Goal: Information Seeking & Learning: Learn about a topic

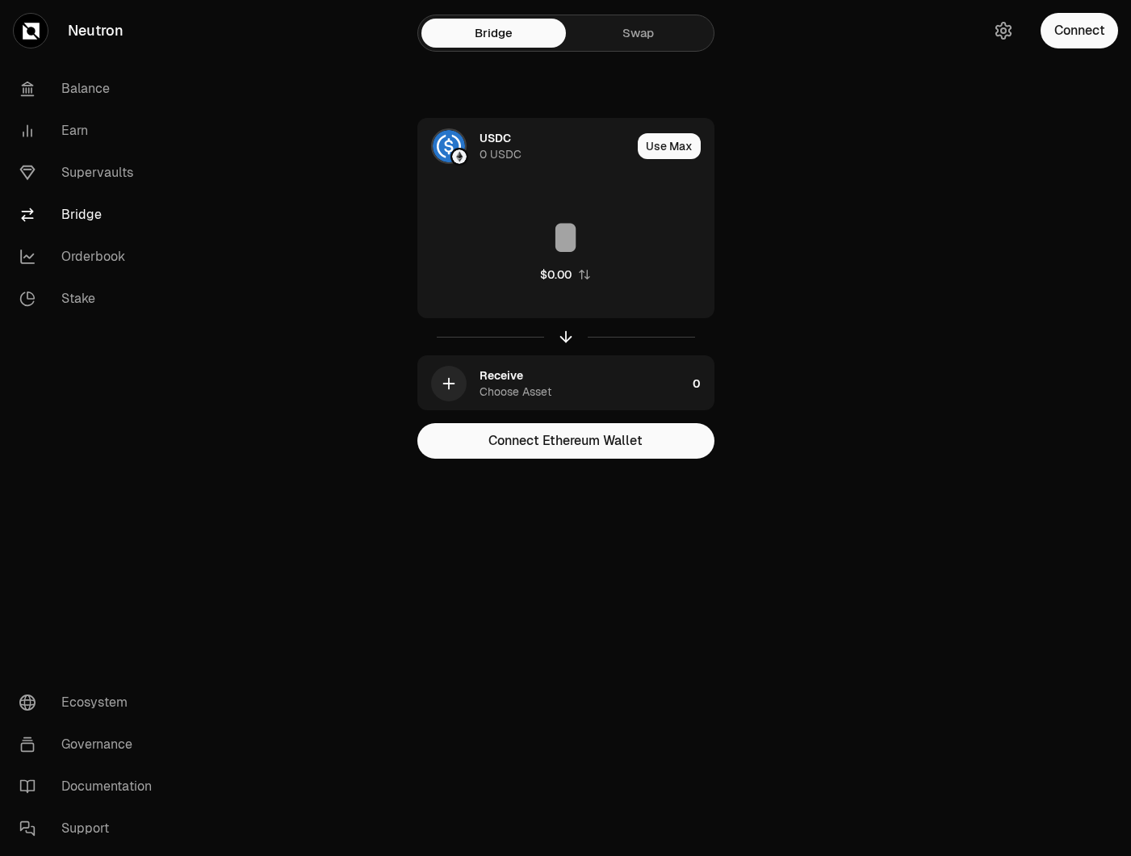
click at [95, 172] on link "Supervaults" at bounding box center [90, 173] width 168 height 42
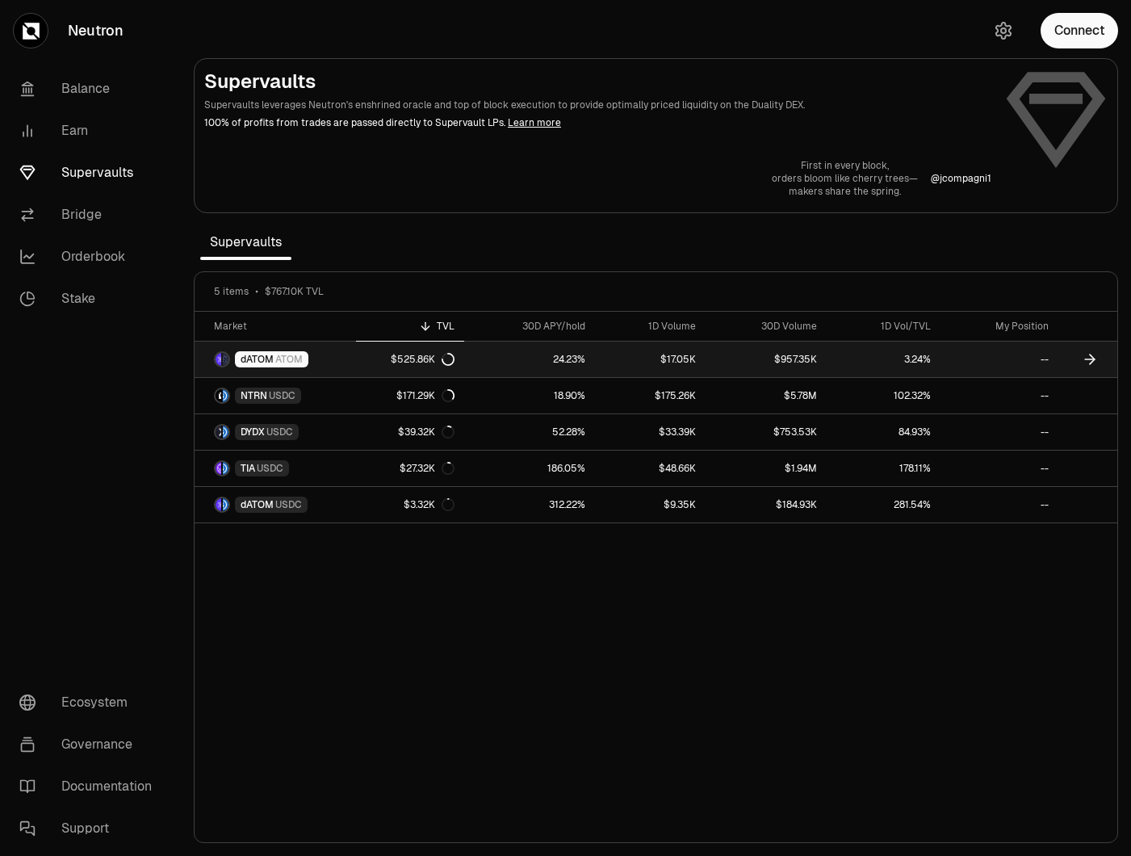
click at [412, 355] on div "$525.86K" at bounding box center [423, 359] width 64 height 13
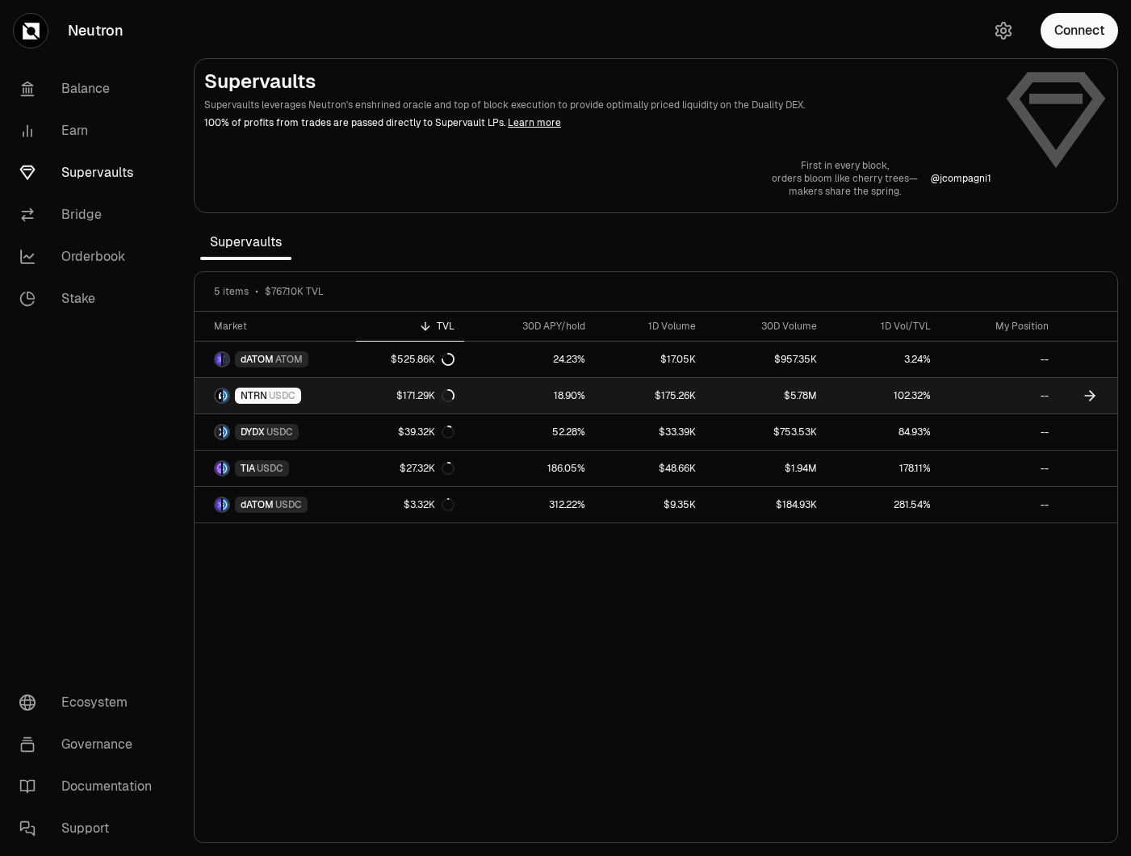
click at [391, 388] on link "$171.29K" at bounding box center [410, 396] width 108 height 36
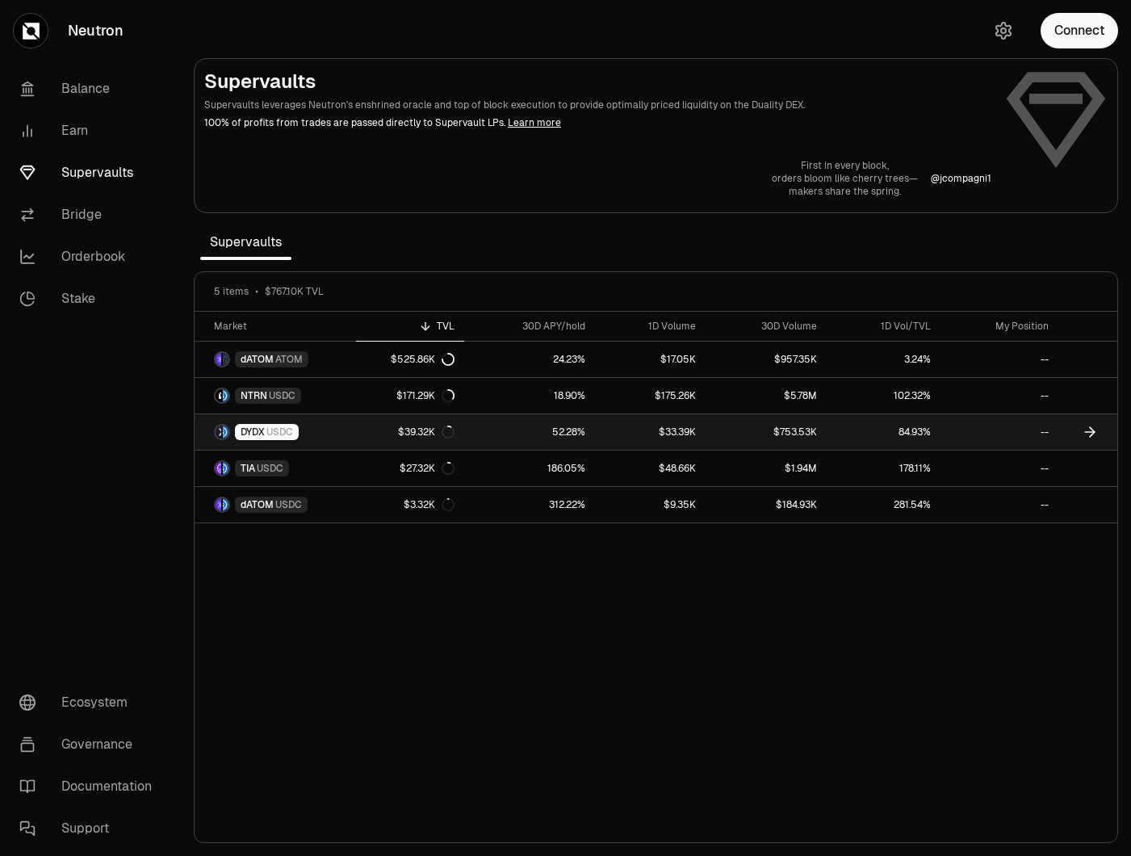
click at [379, 427] on link "$39.32K" at bounding box center [410, 432] width 108 height 36
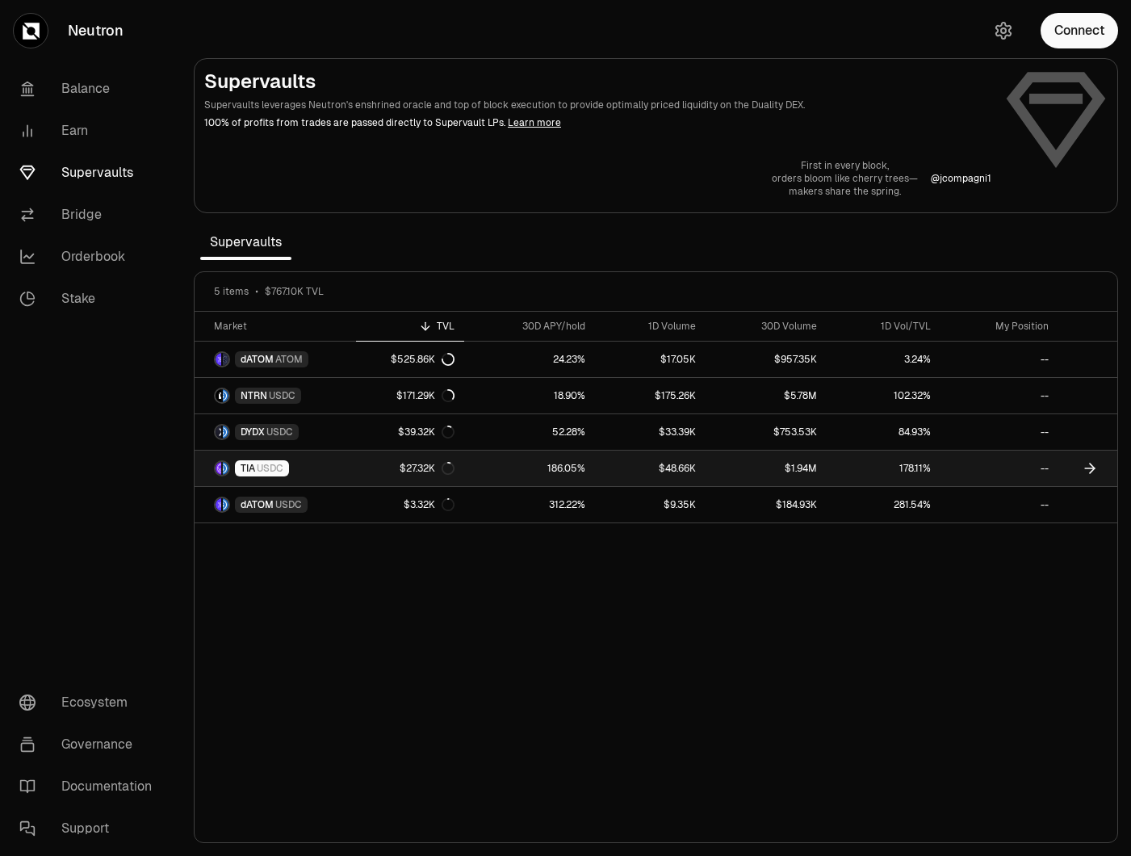
click at [377, 459] on link "$27.32K" at bounding box center [410, 469] width 108 height 36
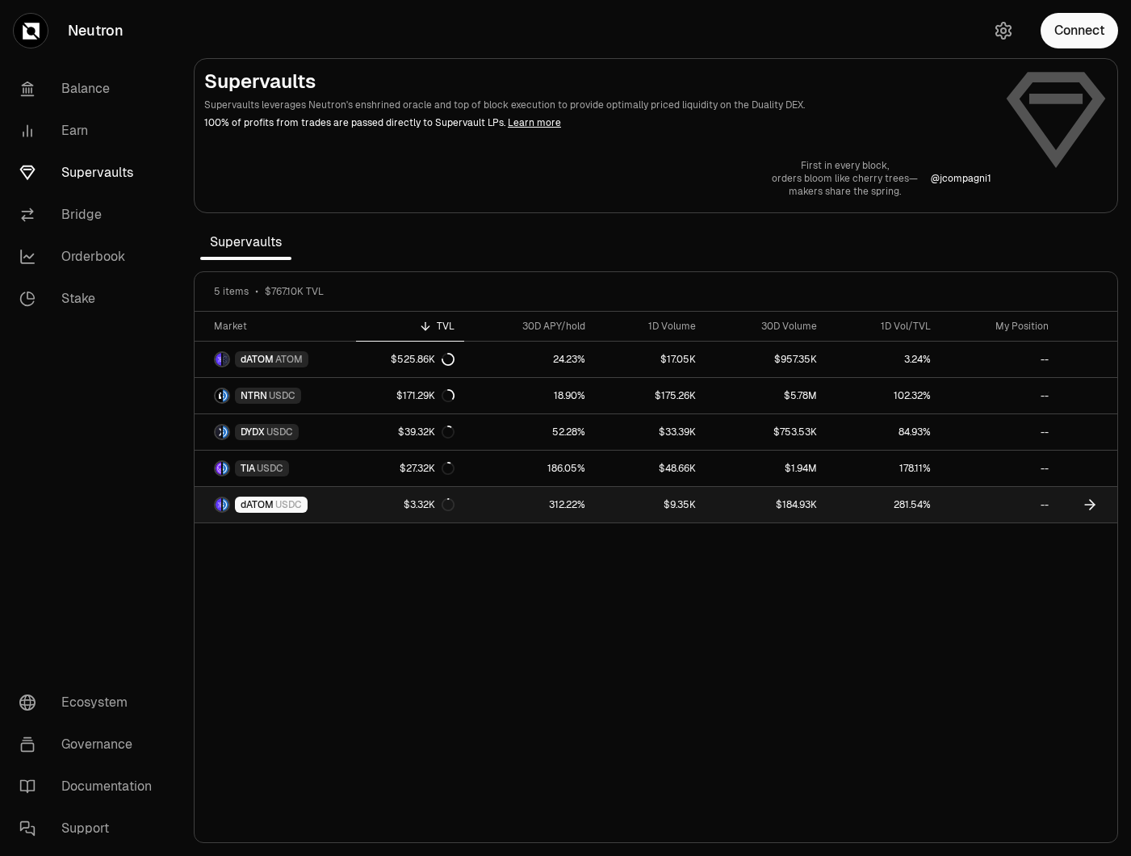
click at [367, 501] on link "$3.32K" at bounding box center [410, 505] width 108 height 36
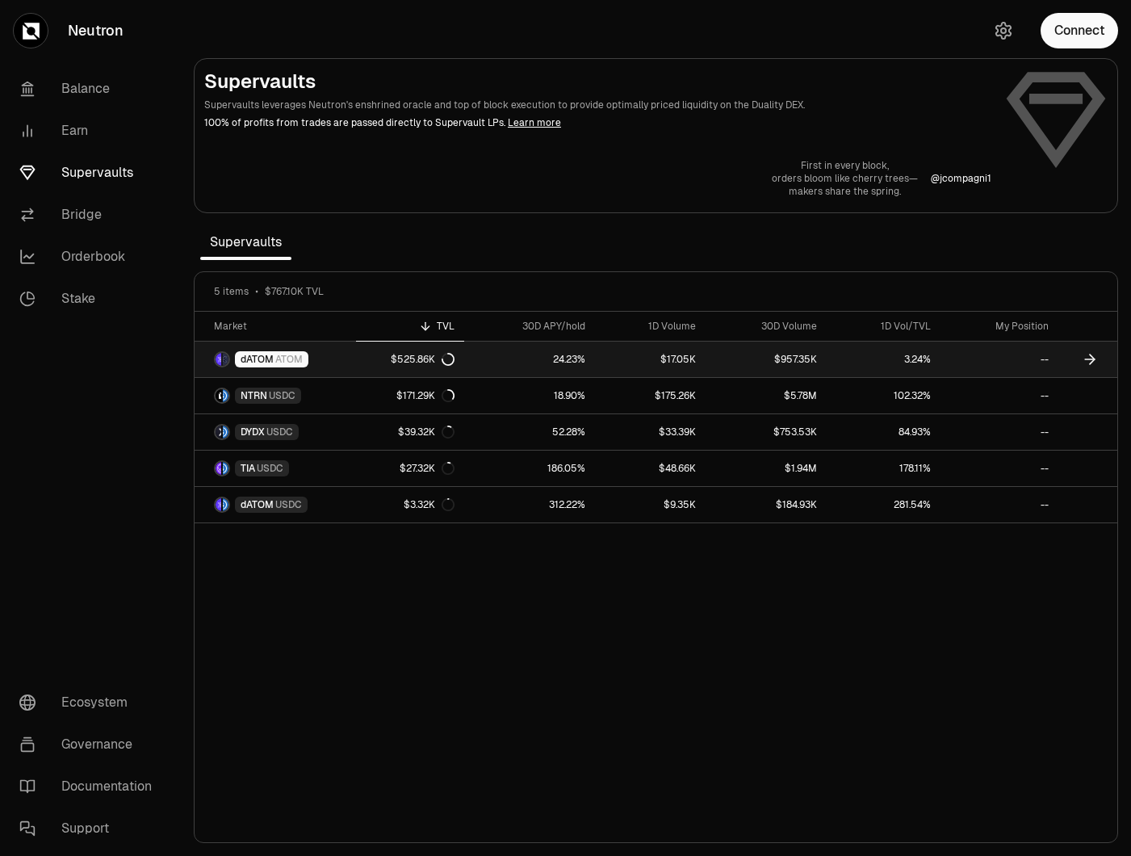
click at [476, 365] on link "24.23%" at bounding box center [529, 360] width 131 height 36
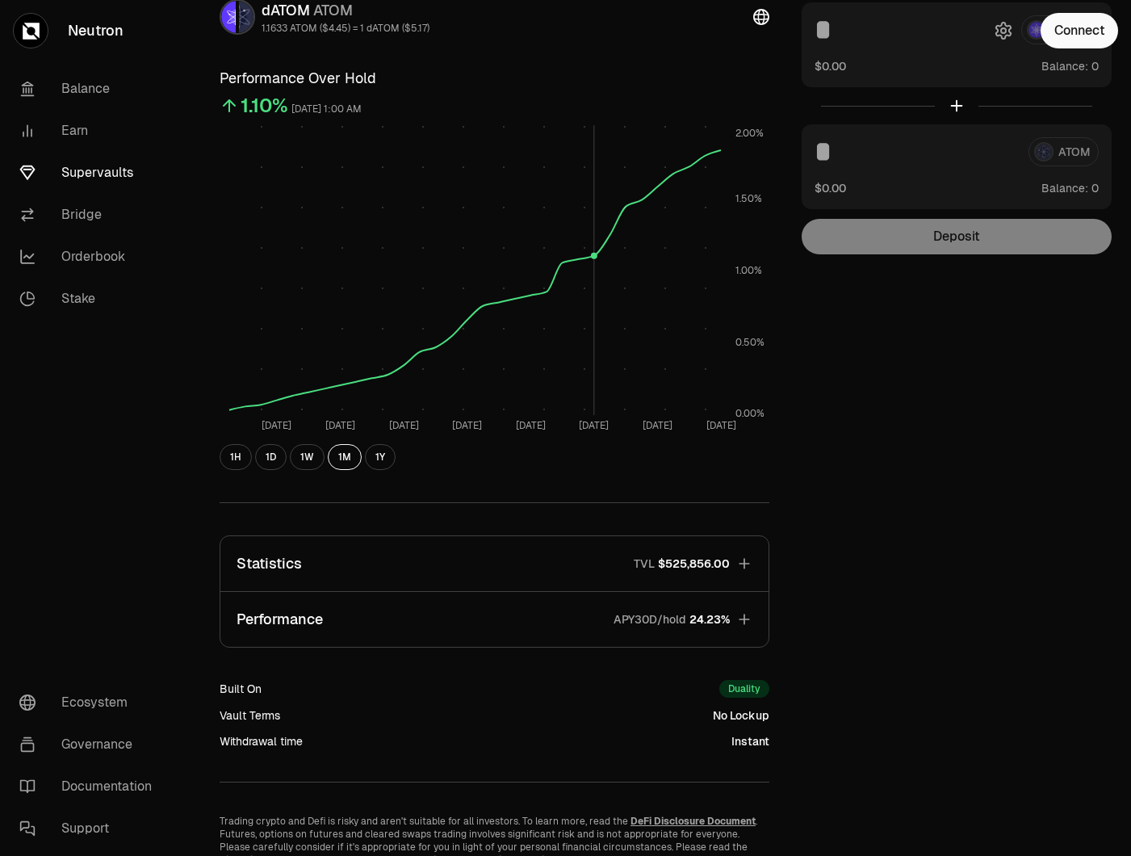
scroll to position [189, 0]
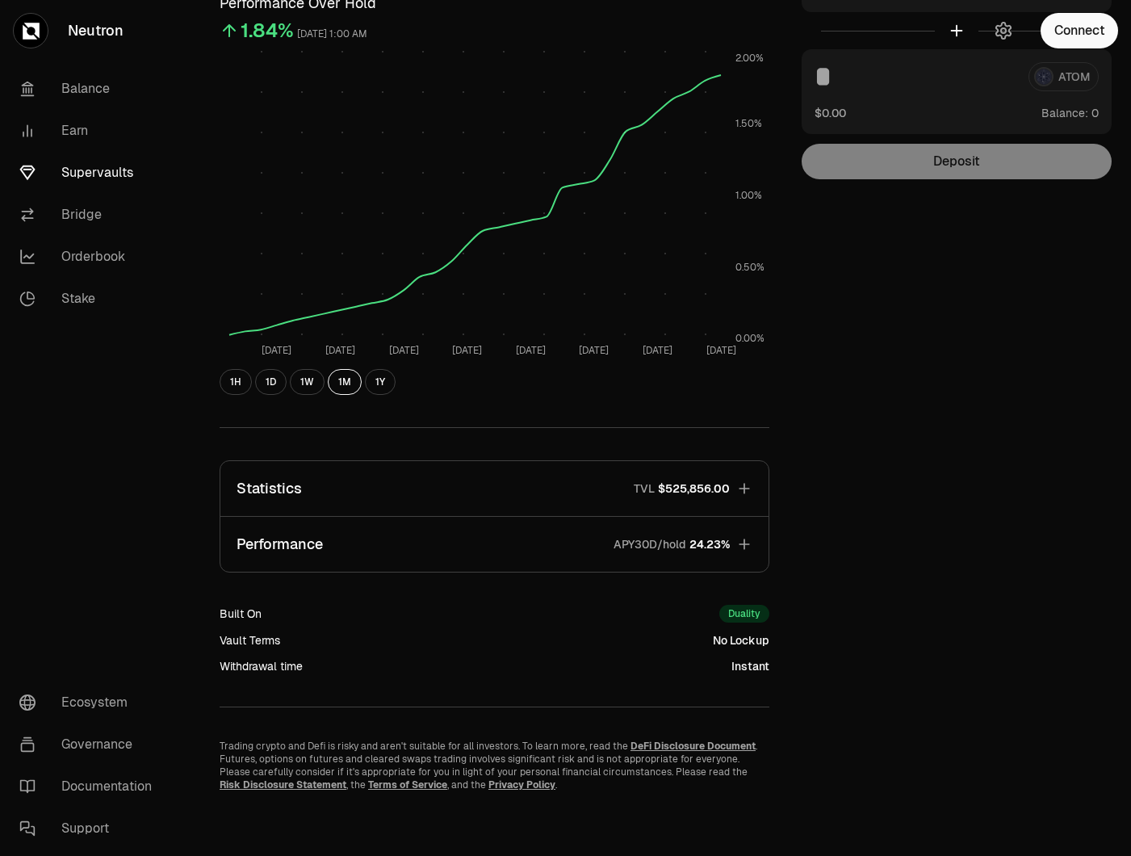
click at [742, 535] on button "Performance APY30D/hold 24.23%" at bounding box center [494, 544] width 548 height 55
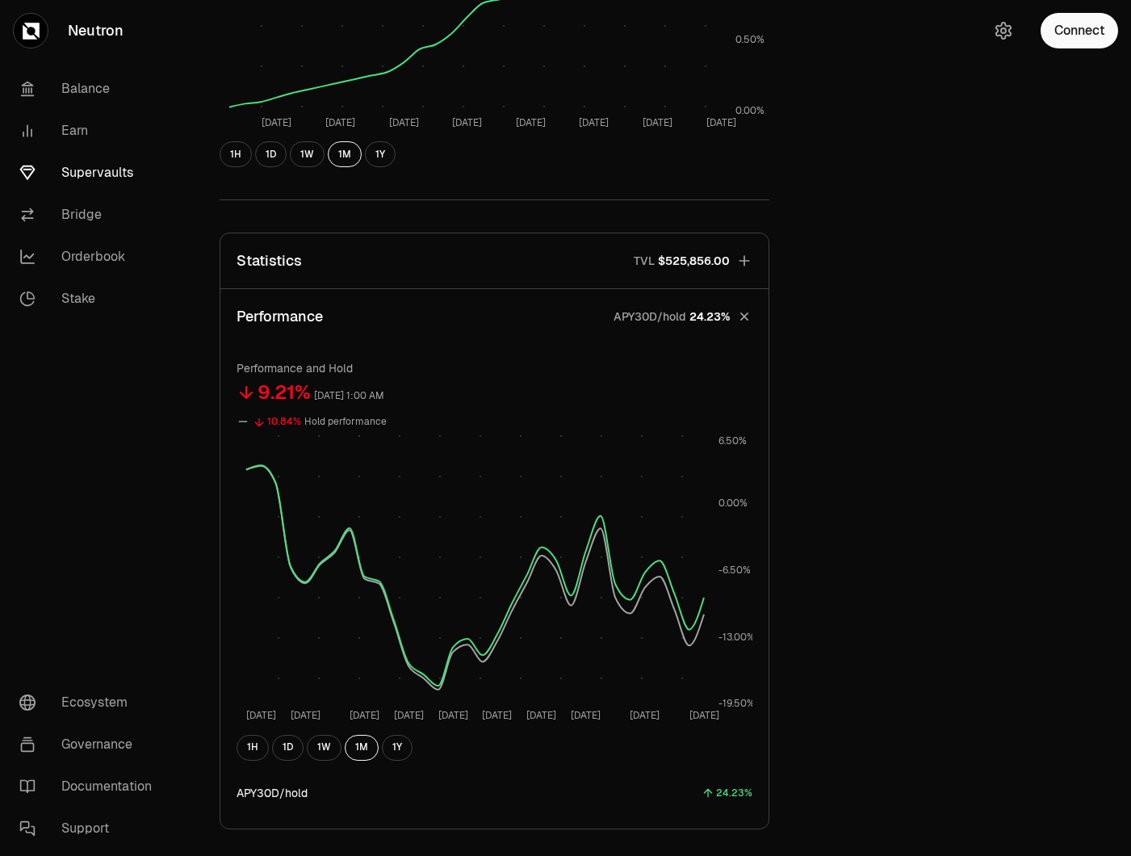
scroll to position [430, 0]
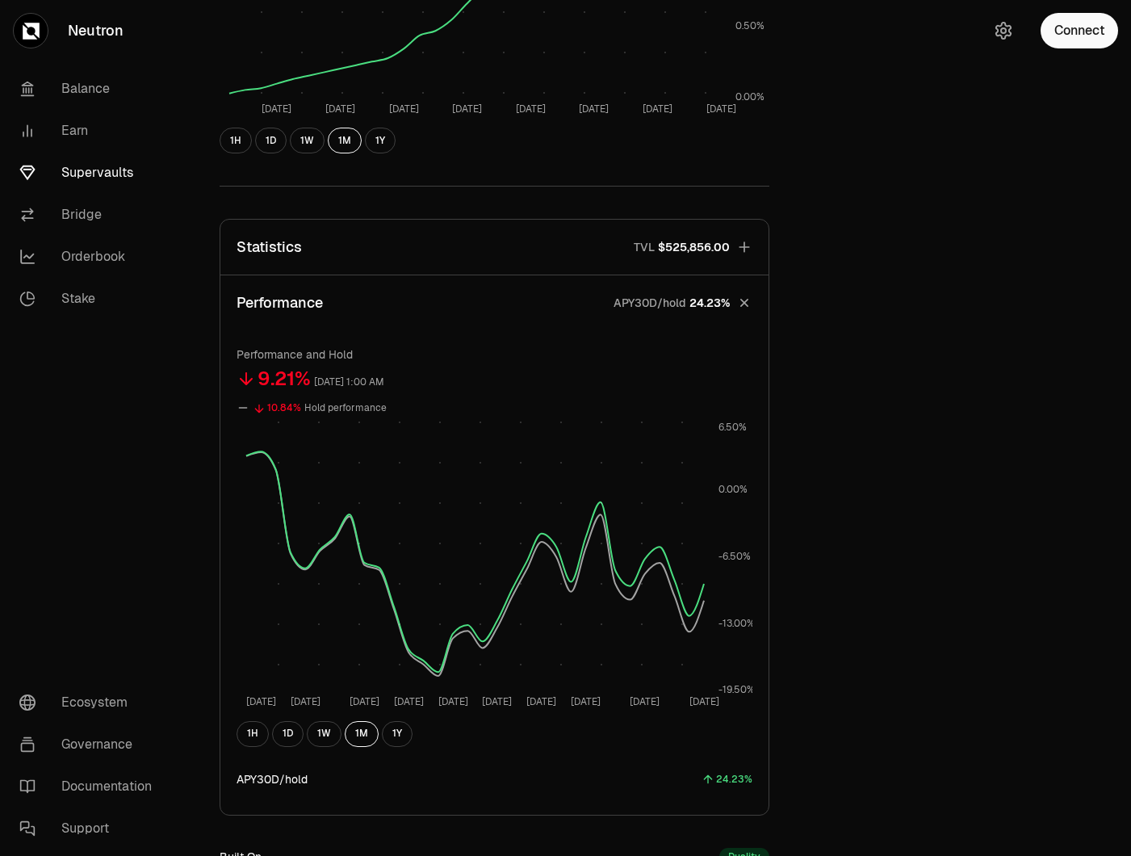
click at [743, 296] on icon "button" at bounding box center [744, 302] width 23 height 23
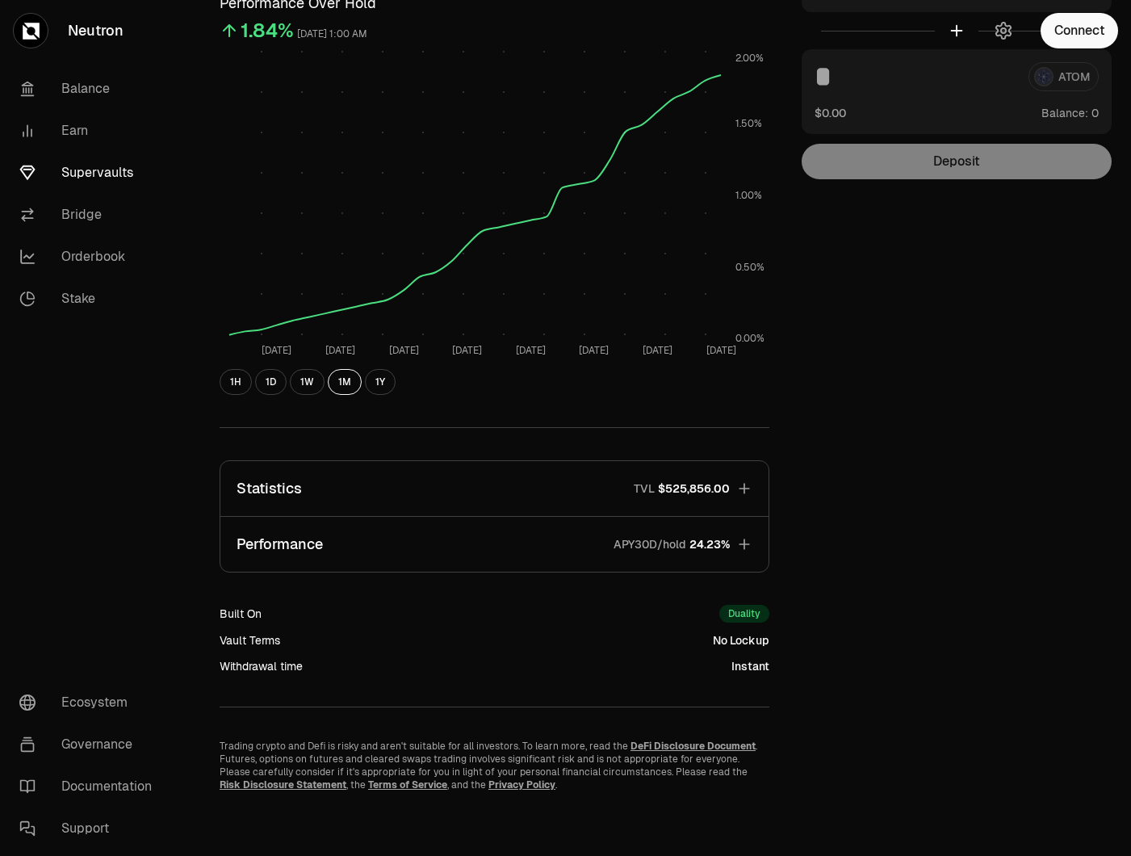
click at [741, 488] on icon "button" at bounding box center [744, 488] width 10 height 10
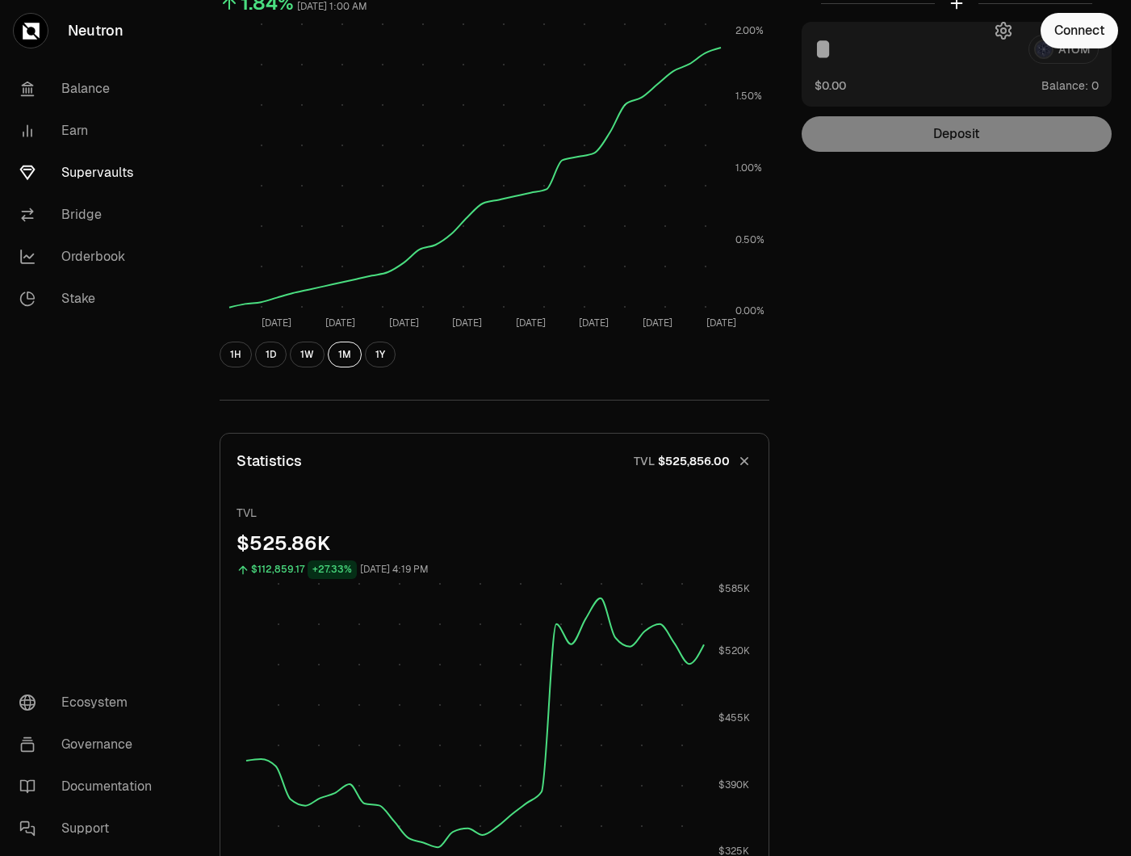
scroll to position [0, 0]
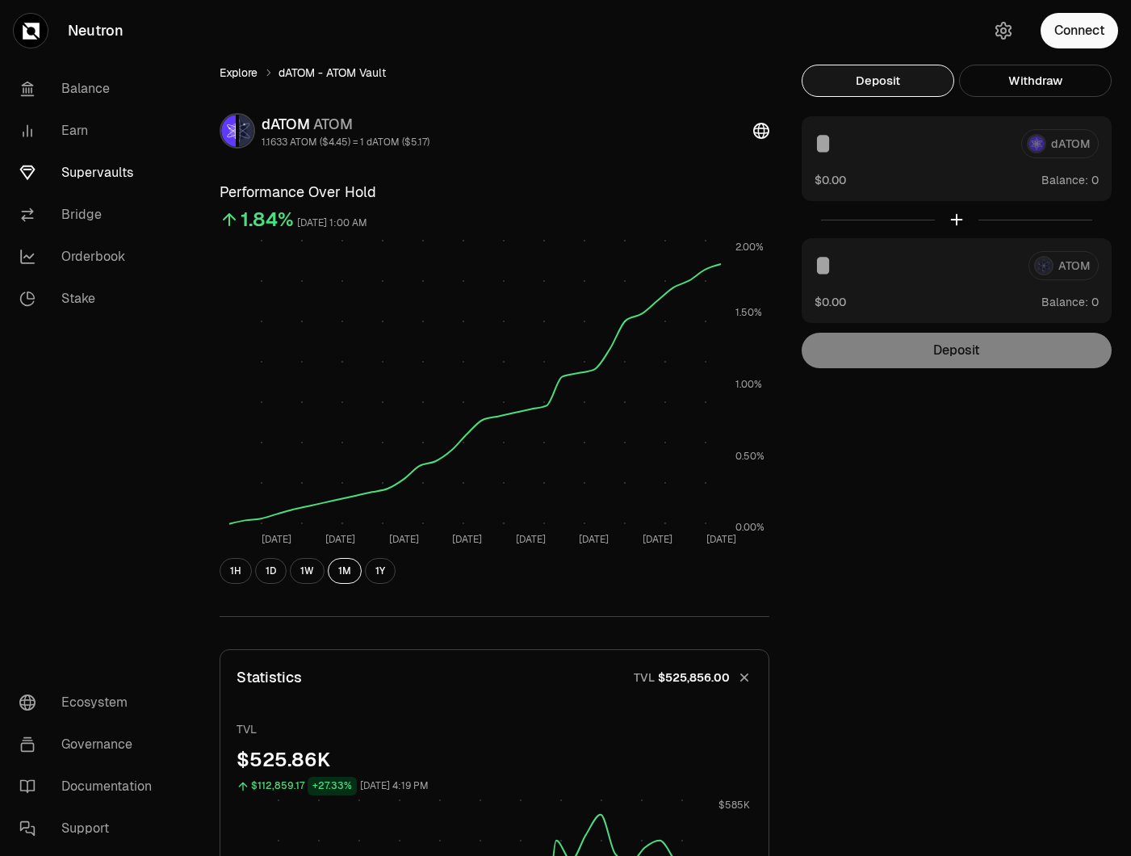
click at [236, 73] on link "Explore" at bounding box center [239, 73] width 38 height 16
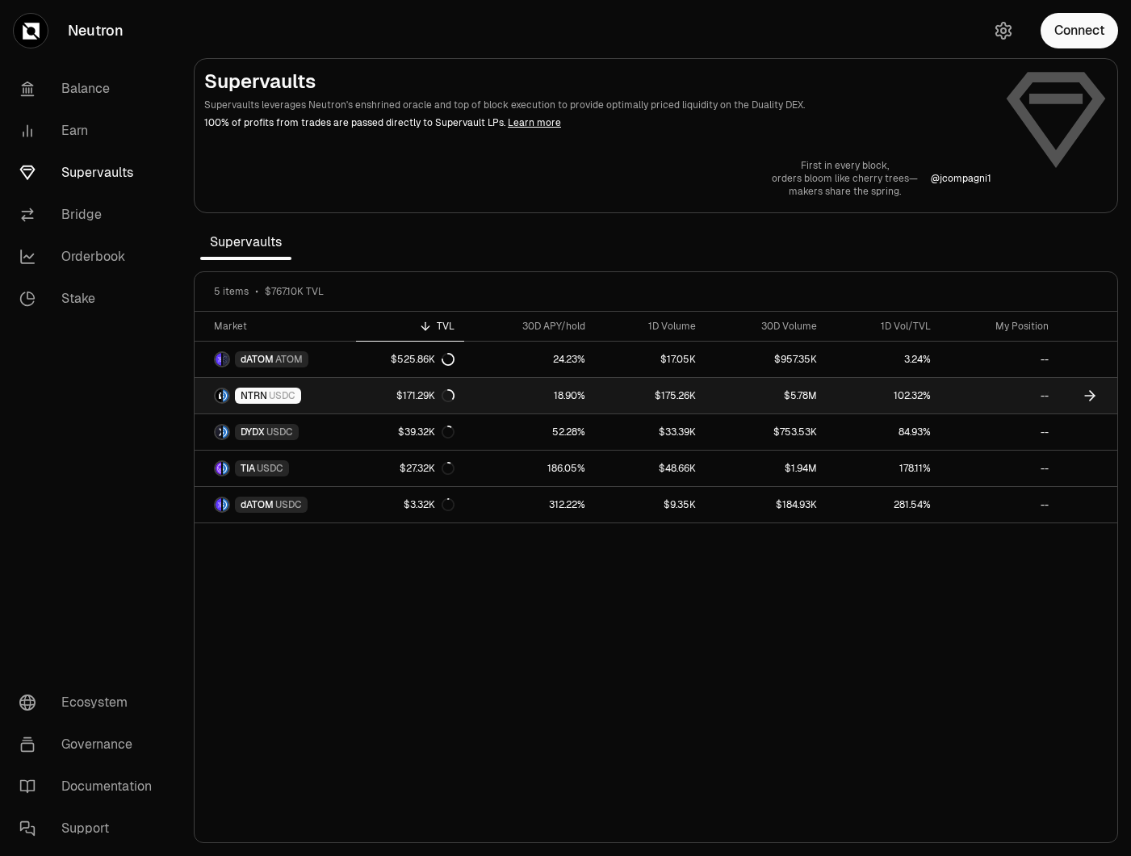
click at [328, 392] on link "NTRN USDC" at bounding box center [275, 396] width 161 height 36
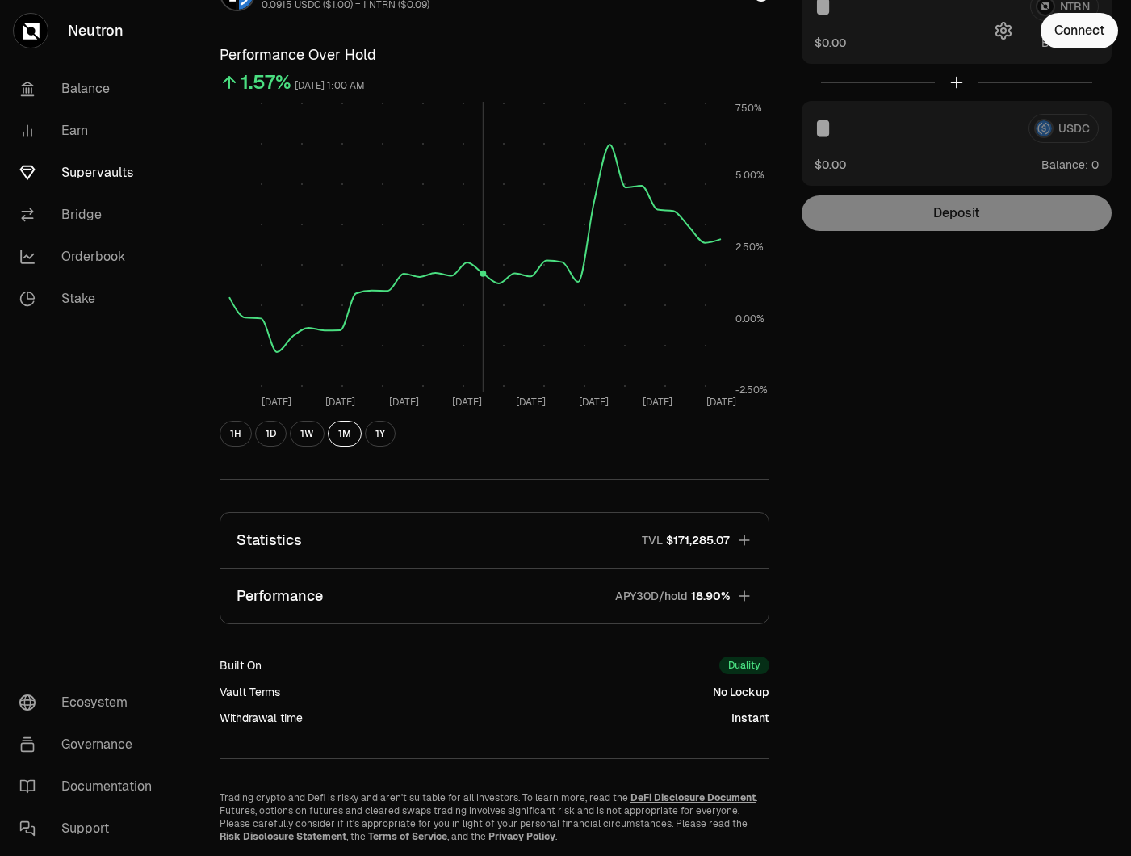
scroll to position [189, 0]
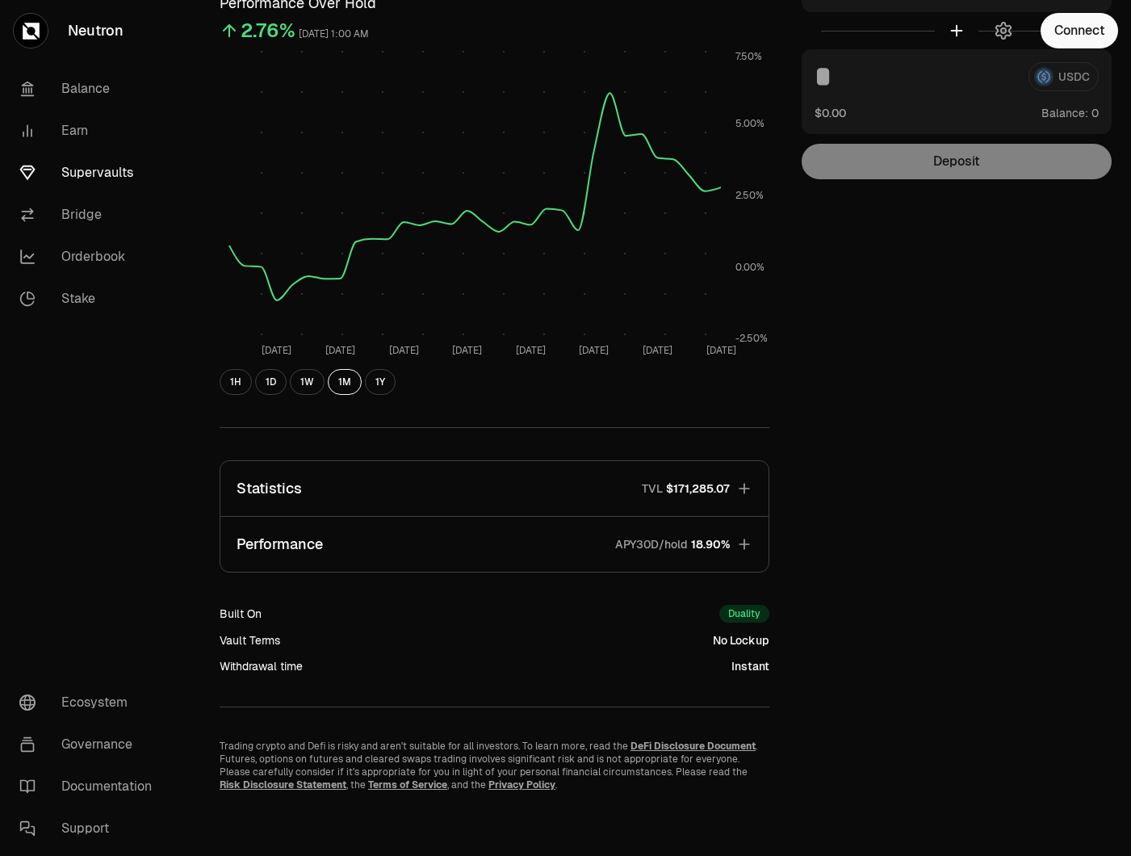
click at [540, 551] on button "Performance APY30D/hold 18.90%" at bounding box center [494, 544] width 548 height 55
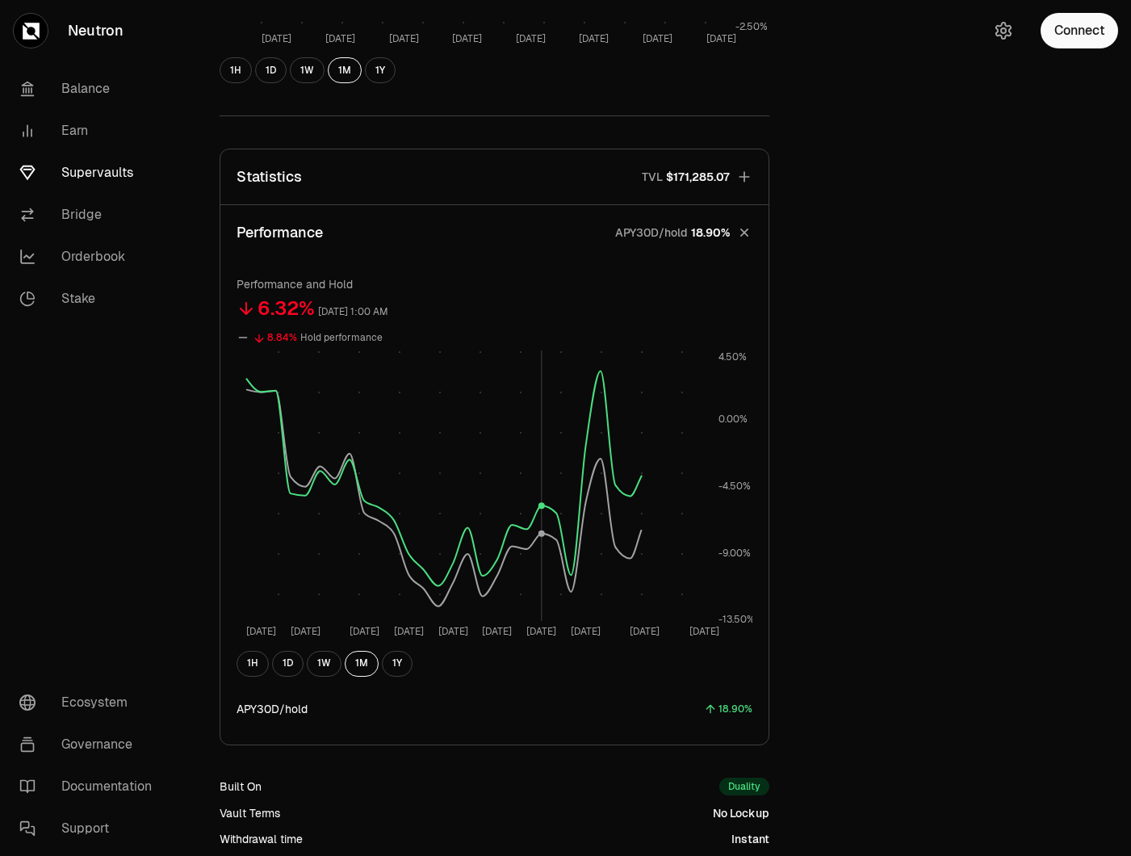
scroll to position [513, 0]
